Goal: Information Seeking & Learning: Learn about a topic

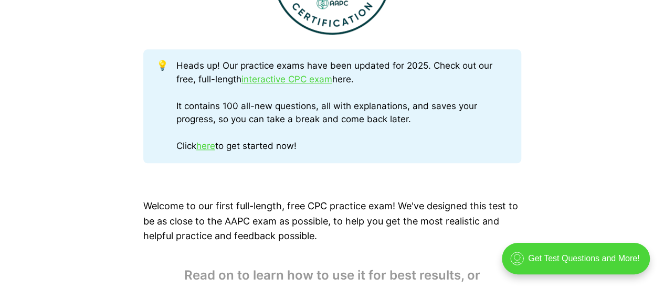
scroll to position [525, 0]
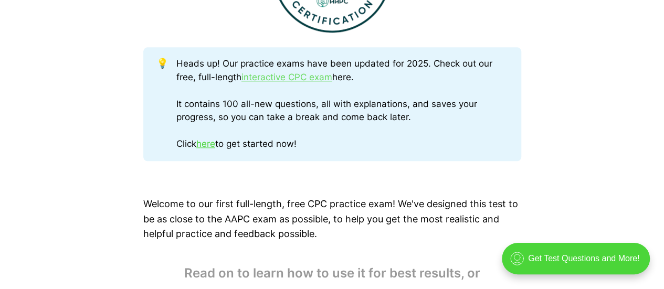
click at [316, 75] on link "interactive CPC exam" at bounding box center [287, 77] width 91 height 11
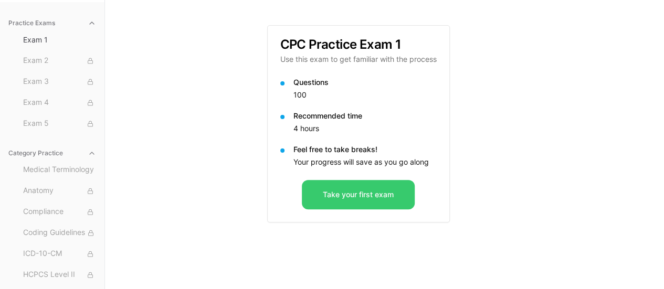
click at [353, 202] on button "Take your first exam" at bounding box center [358, 194] width 113 height 29
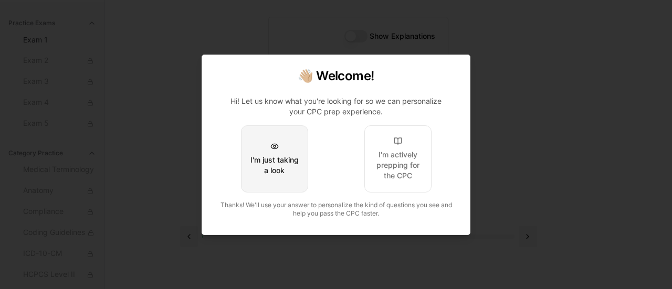
click at [293, 169] on div "I'm just taking a look" at bounding box center [274, 165] width 49 height 21
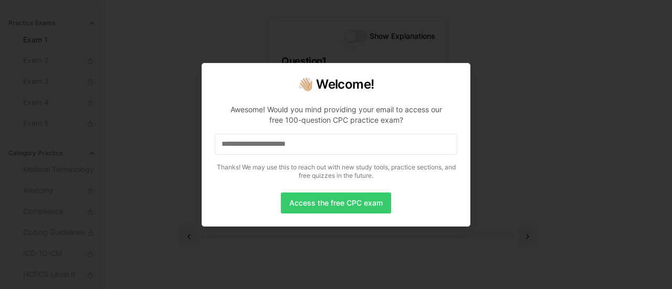
click at [325, 201] on button "Access the free CPC exam" at bounding box center [336, 203] width 110 height 21
click at [275, 148] on input at bounding box center [336, 144] width 243 height 21
click at [335, 201] on button "Access the free CPC exam" at bounding box center [336, 203] width 110 height 21
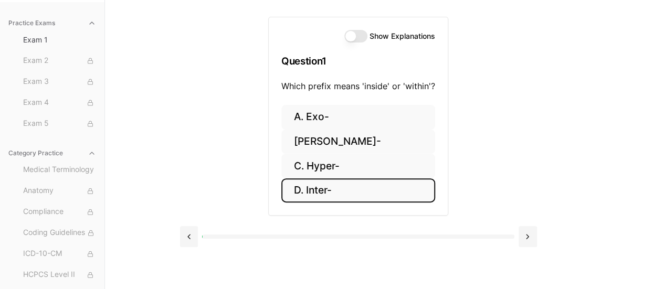
click at [322, 190] on button "D. Inter-" at bounding box center [358, 191] width 154 height 25
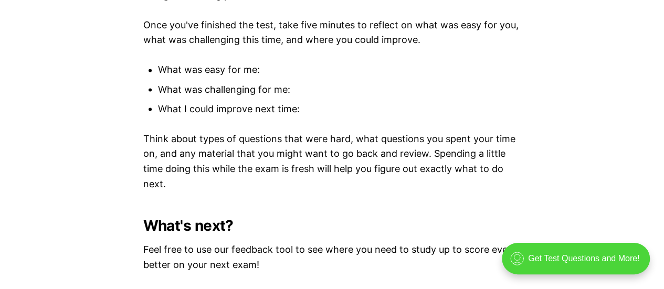
scroll to position [3046, 0]
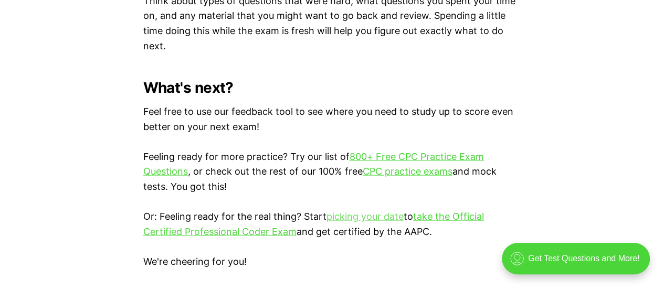
click at [369, 217] on link "picking your date" at bounding box center [365, 216] width 77 height 11
